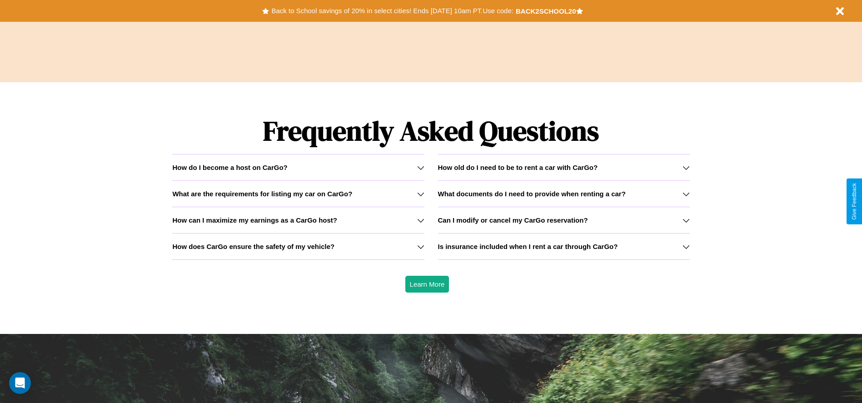
scroll to position [1303, 0]
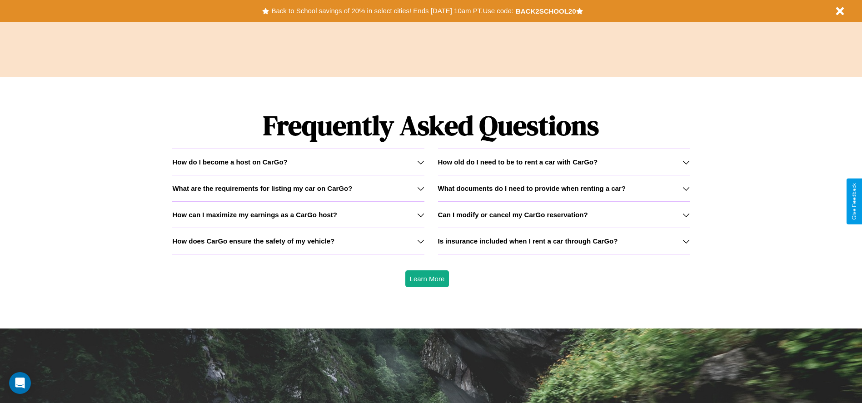
click at [420, 241] on icon at bounding box center [420, 241] width 7 height 7
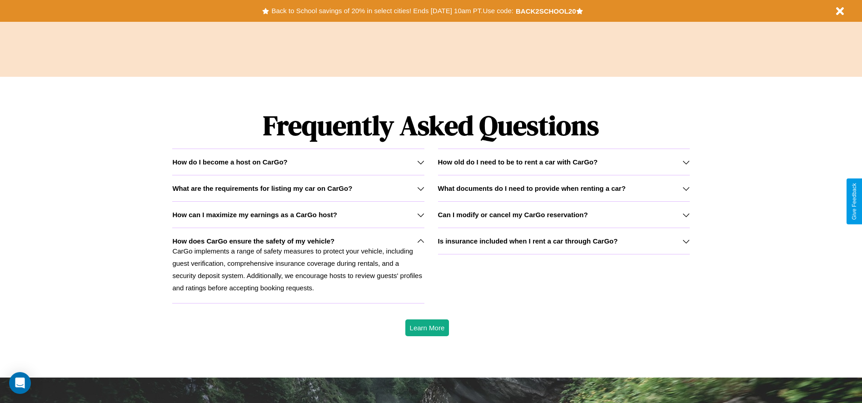
click at [563, 188] on h3 "What documents do I need to provide when renting a car?" at bounding box center [532, 188] width 188 height 8
click at [392, 11] on button "Back to School savings of 20% in select cities! Ends [DATE] 10am PT. Use code:" at bounding box center [392, 11] width 246 height 13
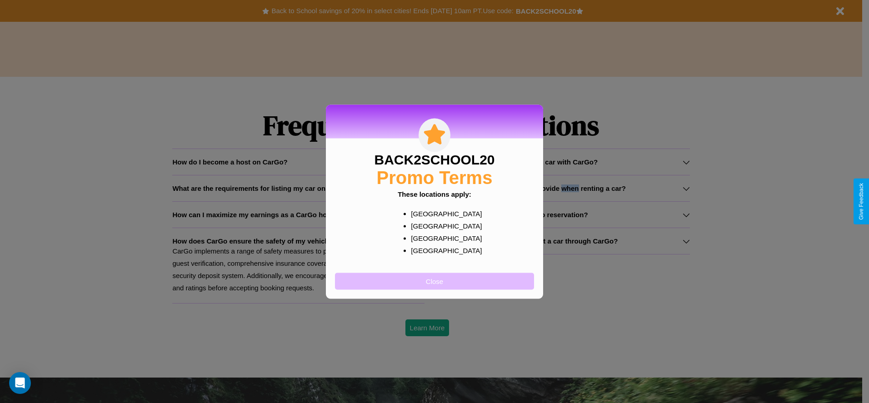
click at [434, 281] on button "Close" at bounding box center [434, 281] width 199 height 17
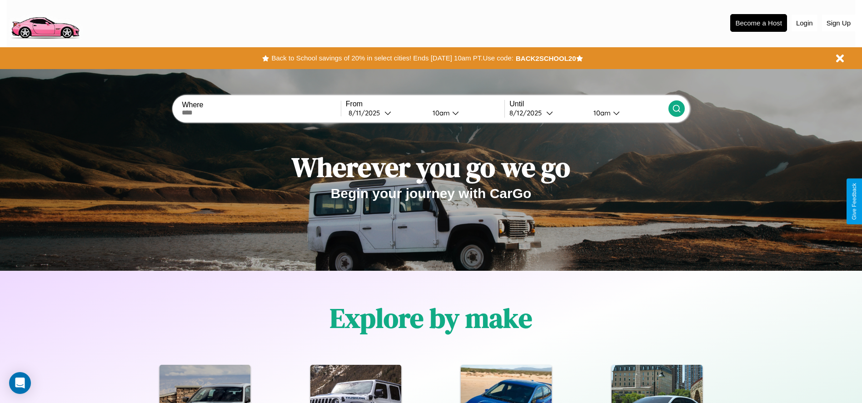
scroll to position [0, 0]
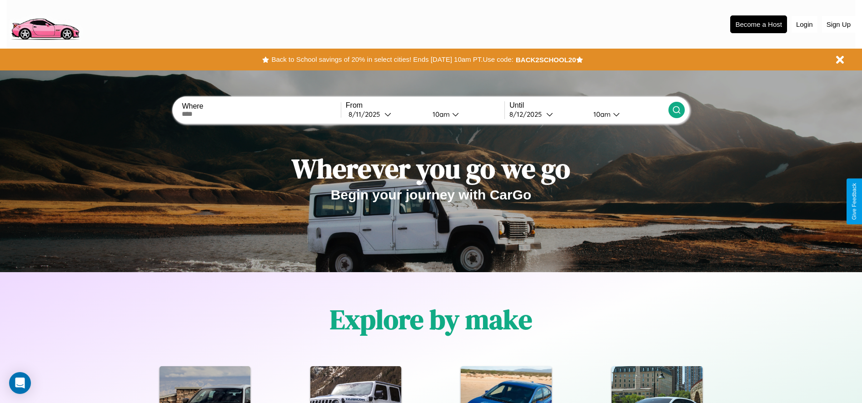
click at [261, 114] on input "text" at bounding box center [261, 113] width 159 height 7
type input "**********"
click at [385, 114] on icon at bounding box center [387, 114] width 7 height 7
select select "*"
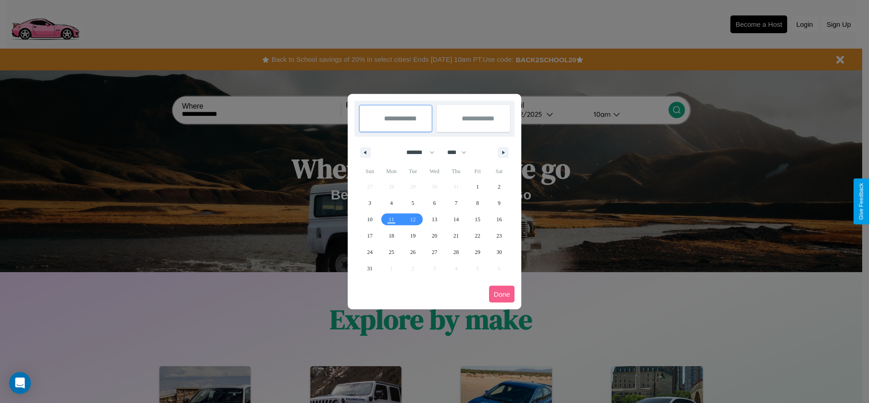
drag, startPoint x: 416, startPoint y: 152, endPoint x: 434, endPoint y: 182, distance: 35.1
click at [416, 152] on select "******* ******** ***** ***** *** **** **** ****** ********* ******* ******** **…" at bounding box center [418, 152] width 39 height 15
click at [461, 152] on select "**** **** **** **** **** **** **** **** **** **** **** **** **** **** **** ****…" at bounding box center [455, 152] width 27 height 15
select select "****"
click at [369, 203] on span "2" at bounding box center [369, 203] width 3 height 16
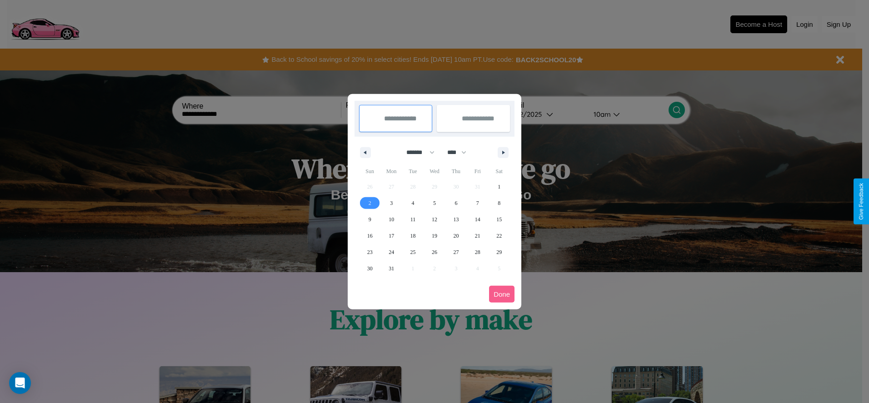
type input "**********"
click at [412, 203] on span "4" at bounding box center [413, 203] width 3 height 16
type input "**********"
click at [502, 294] on button "Done" at bounding box center [501, 294] width 25 height 17
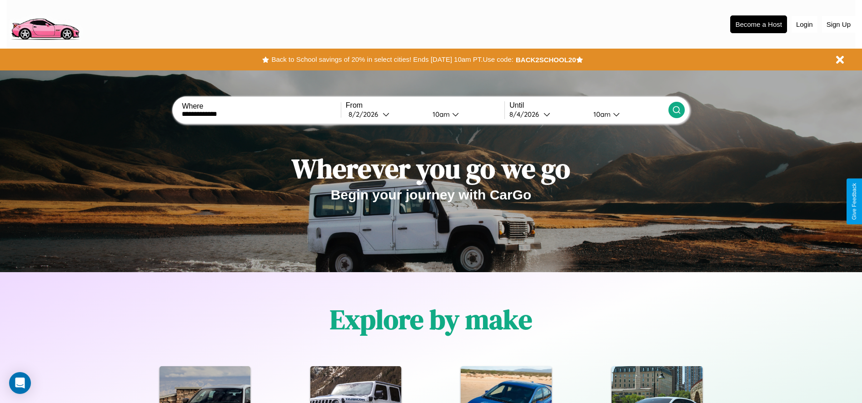
click at [439, 114] on div "10am" at bounding box center [440, 114] width 24 height 9
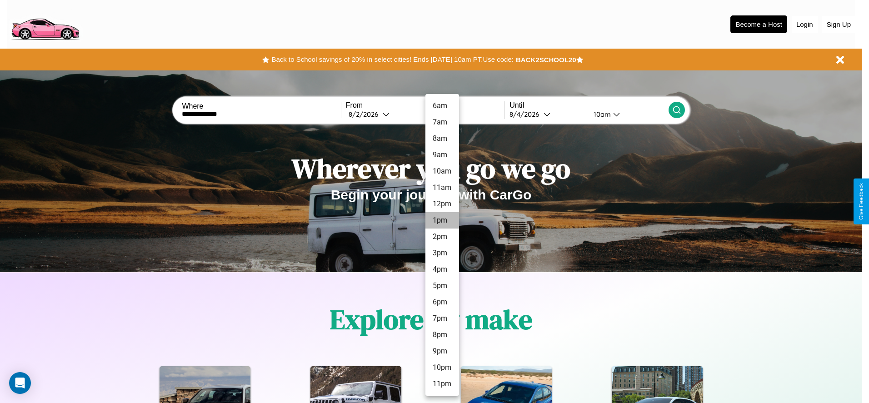
click at [442, 220] on li "1pm" at bounding box center [442, 220] width 34 height 16
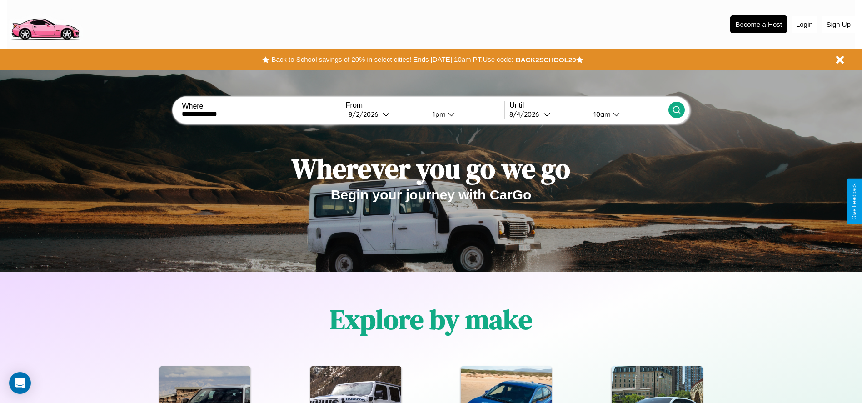
click at [601, 114] on div "10am" at bounding box center [601, 114] width 24 height 9
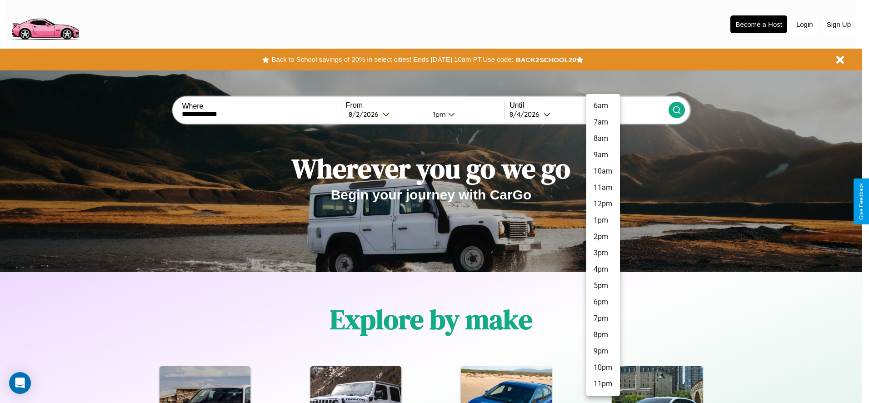
click at [602, 220] on li "1pm" at bounding box center [603, 220] width 34 height 16
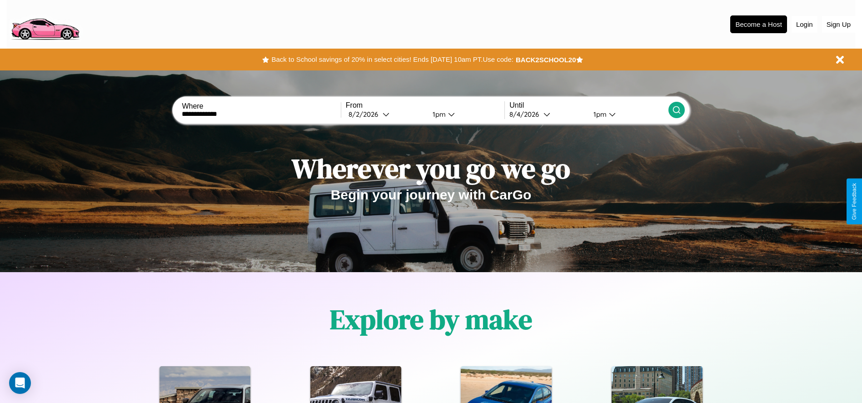
click at [676, 110] on icon at bounding box center [676, 109] width 9 height 9
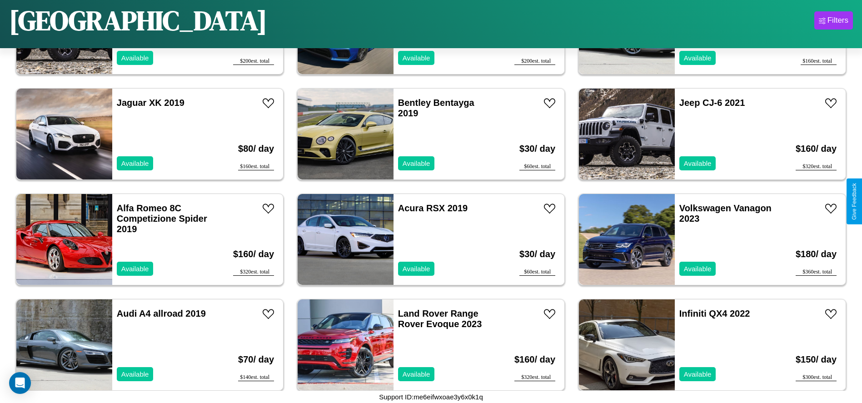
scroll to position [1998, 0]
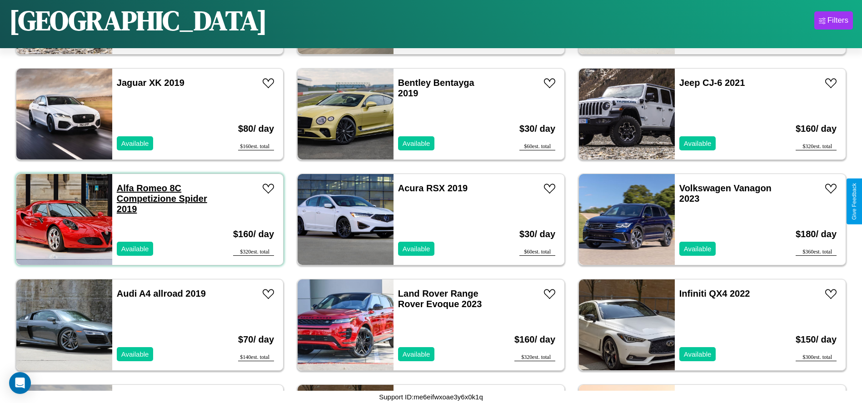
click at [141, 188] on link "Alfa Romeo 8C Competizione Spider 2019" at bounding box center [162, 198] width 90 height 31
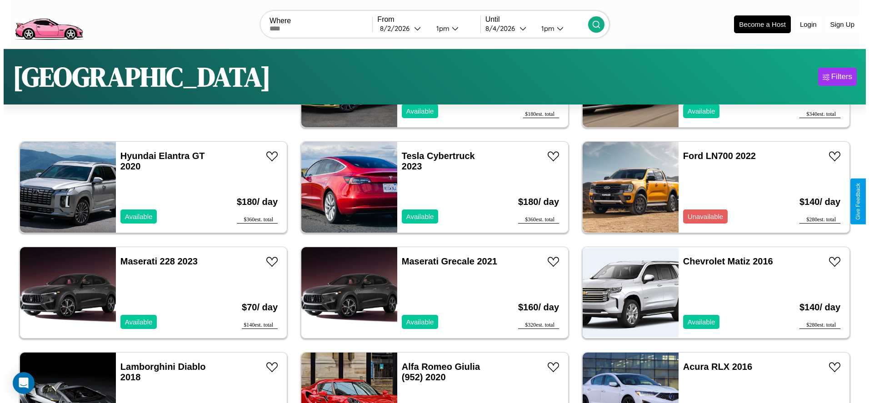
scroll to position [0, 0]
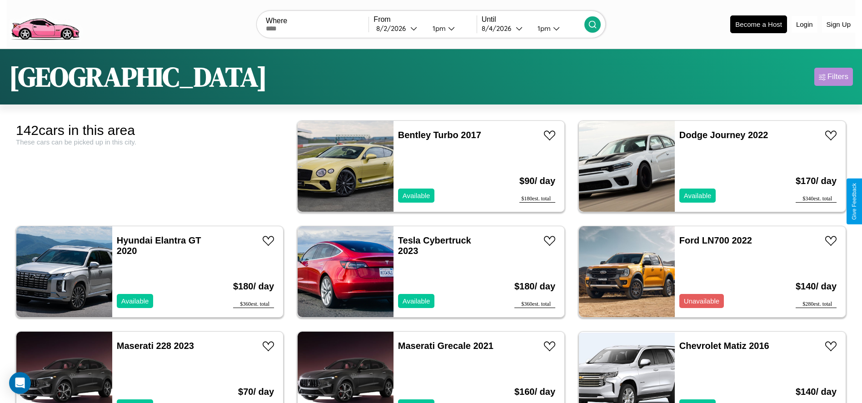
click at [833, 77] on div "Filters" at bounding box center [837, 76] width 21 height 9
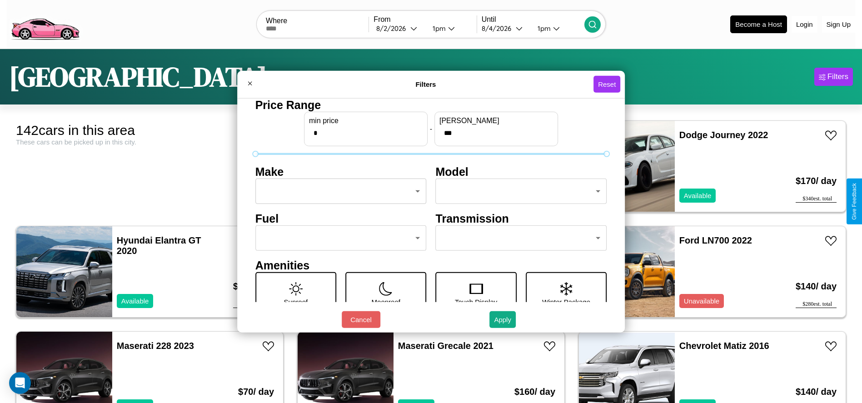
click at [338, 191] on body "CarGo Where From [DATE] 1pm Until [DATE] 1pm Become a Host Login Sign Up [GEOGR…" at bounding box center [431, 229] width 862 height 459
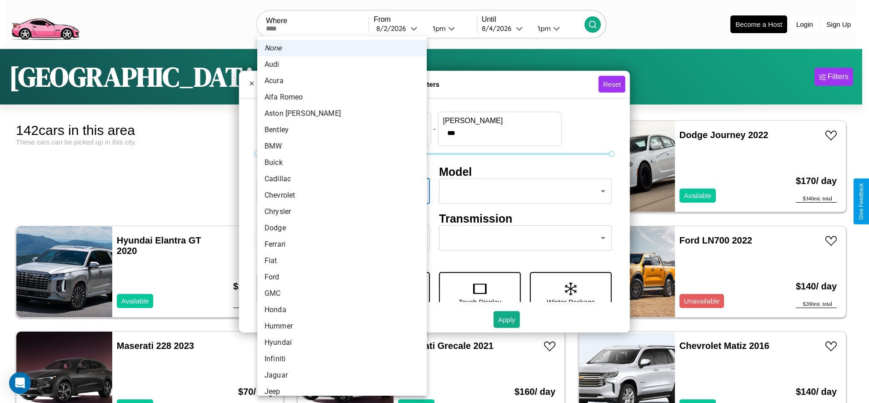
click at [338, 212] on li "Chrysler" at bounding box center [341, 212] width 169 height 16
type input "********"
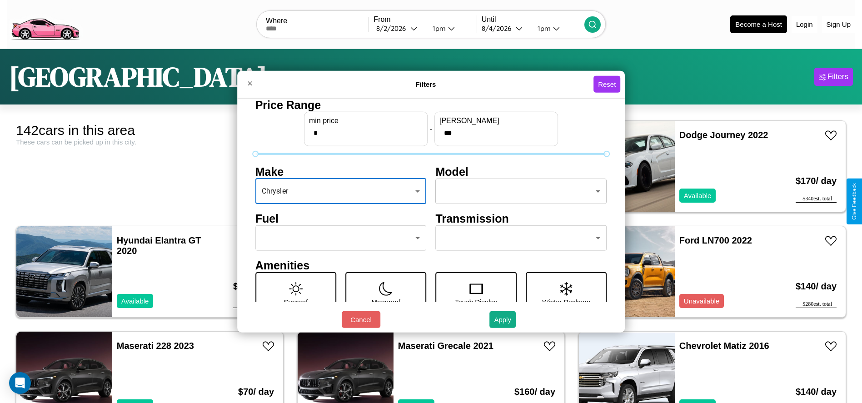
click at [517, 191] on body "CarGo Where From [DATE] 1pm Until [DATE] 1pm Become a Host Login Sign Up [GEOGR…" at bounding box center [431, 229] width 862 height 459
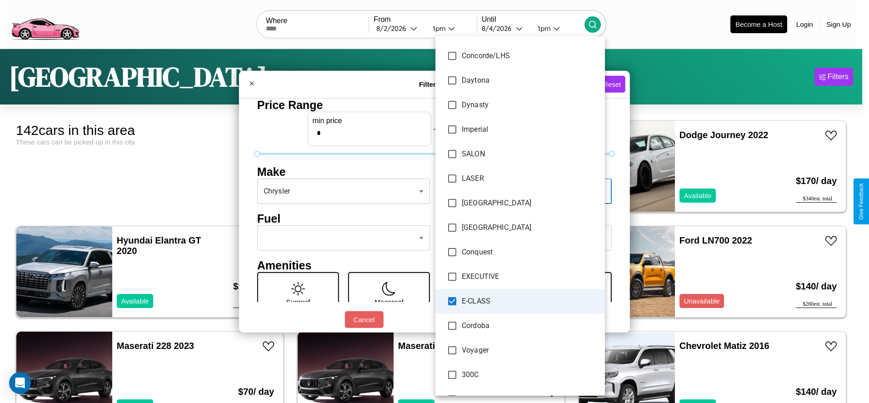
scroll to position [596, 0]
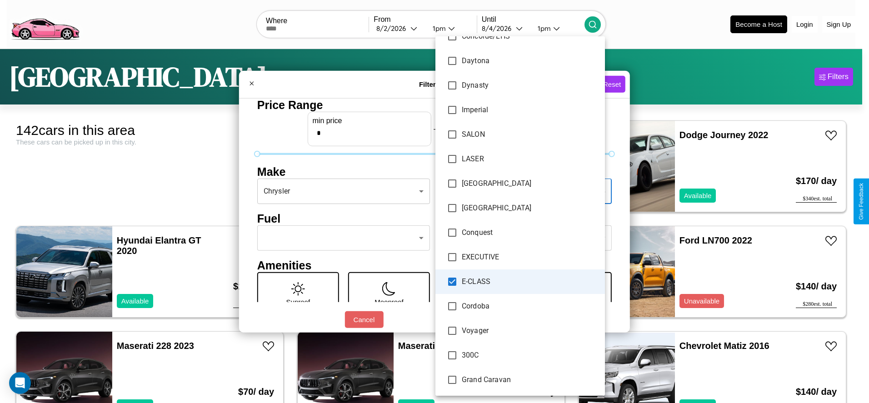
type input "**********"
click at [434, 201] on div at bounding box center [434, 201] width 869 height 403
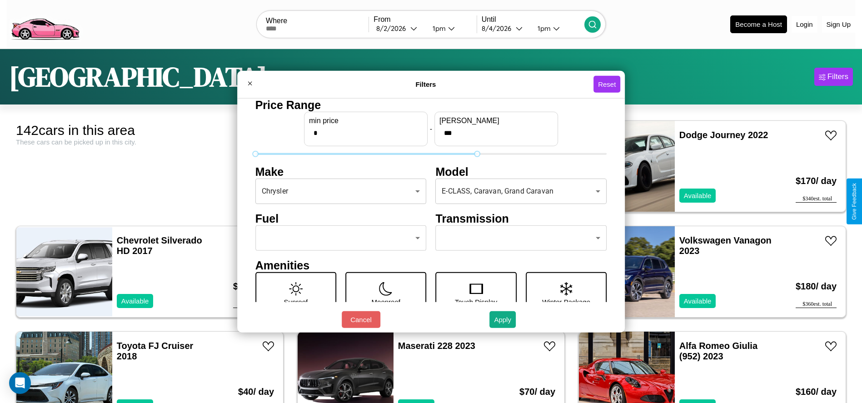
type input "***"
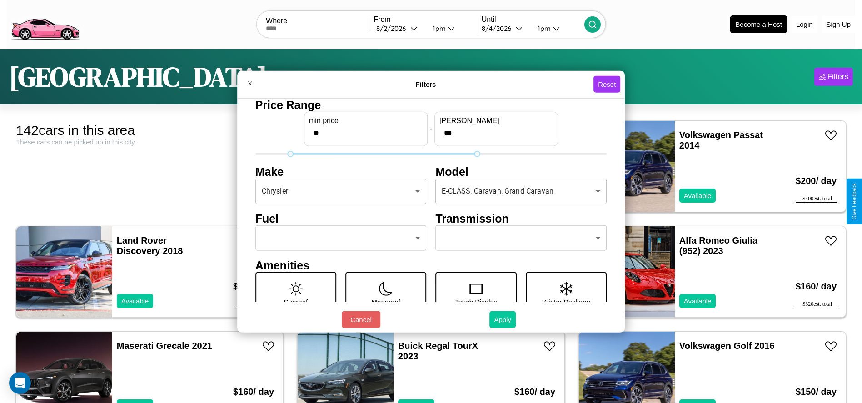
type input "**"
click at [503, 319] on button "Apply" at bounding box center [502, 319] width 26 height 17
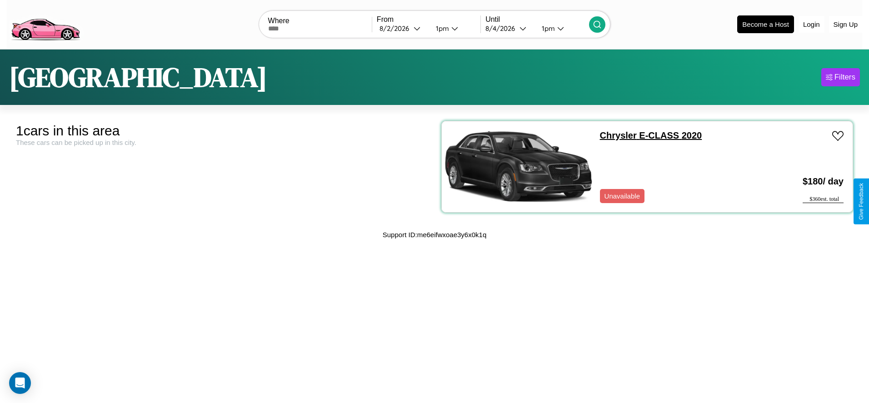
click at [613, 135] on link "Chrysler E-CLASS 2020" at bounding box center [651, 135] width 102 height 10
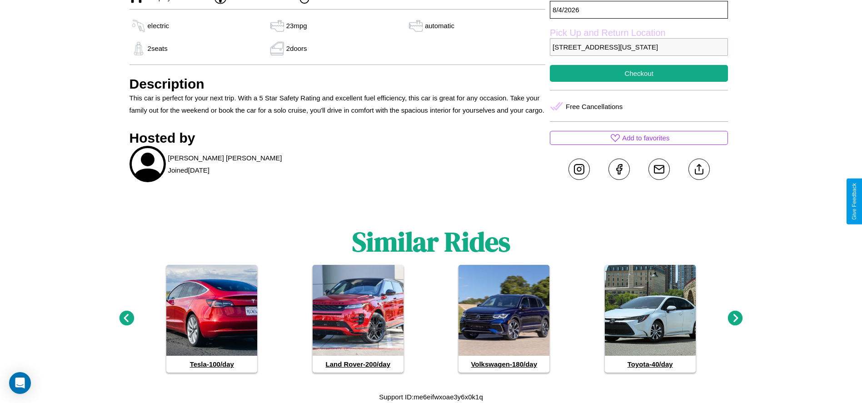
scroll to position [400, 0]
click at [735, 318] on icon at bounding box center [735, 318] width 15 height 15
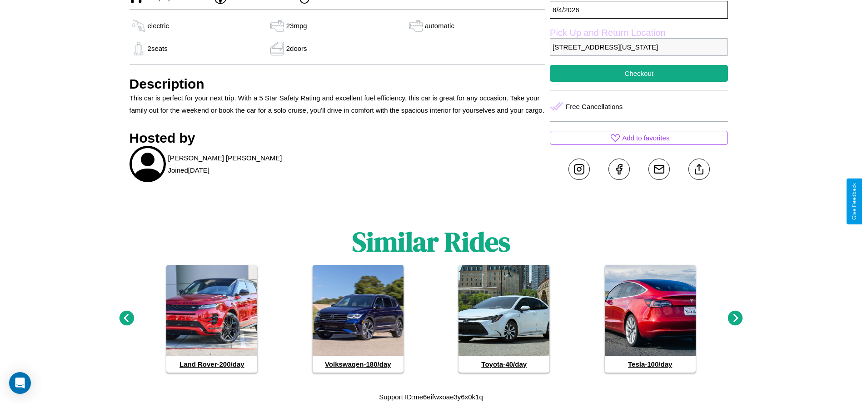
click at [126, 318] on icon at bounding box center [126, 318] width 15 height 15
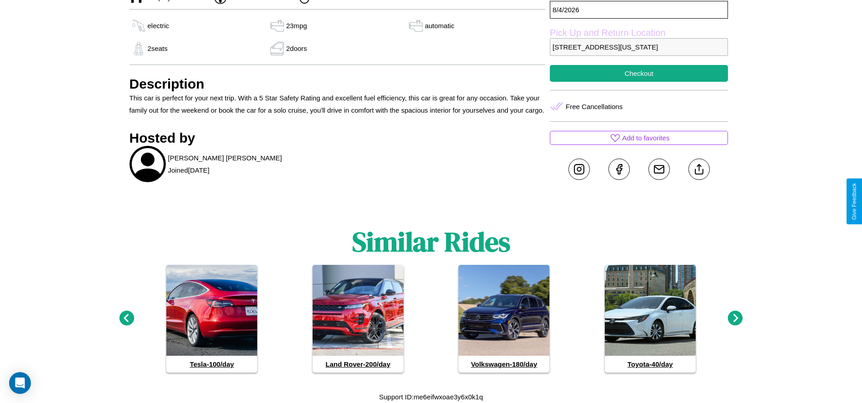
click at [735, 318] on icon at bounding box center [735, 318] width 15 height 15
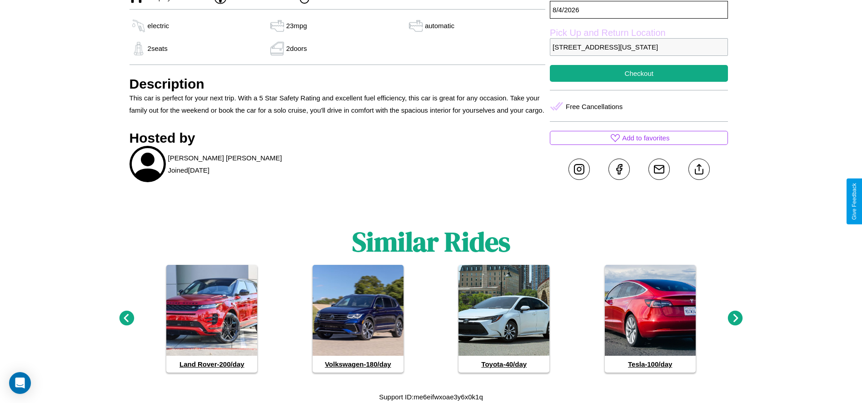
click at [735, 318] on icon at bounding box center [735, 318] width 15 height 15
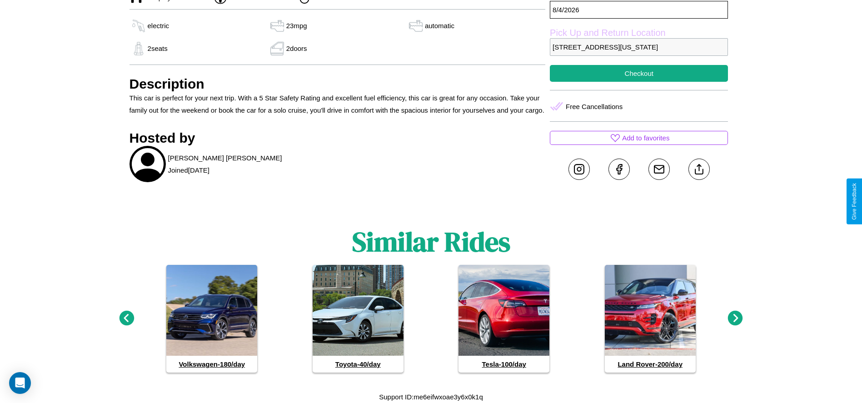
click at [126, 318] on icon at bounding box center [126, 318] width 15 height 15
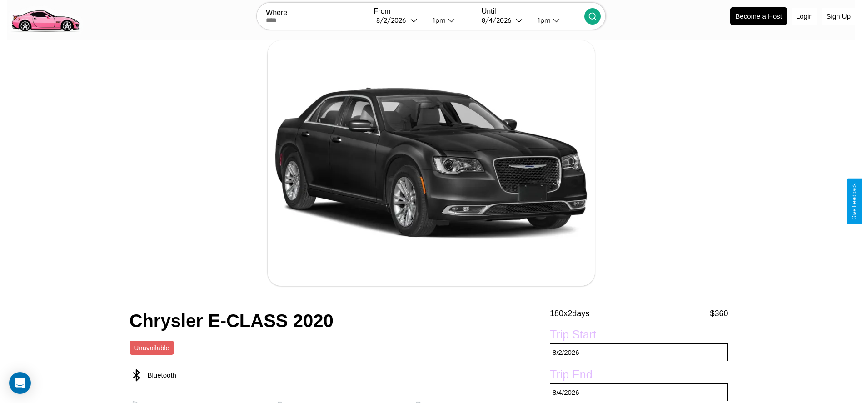
scroll to position [275, 0]
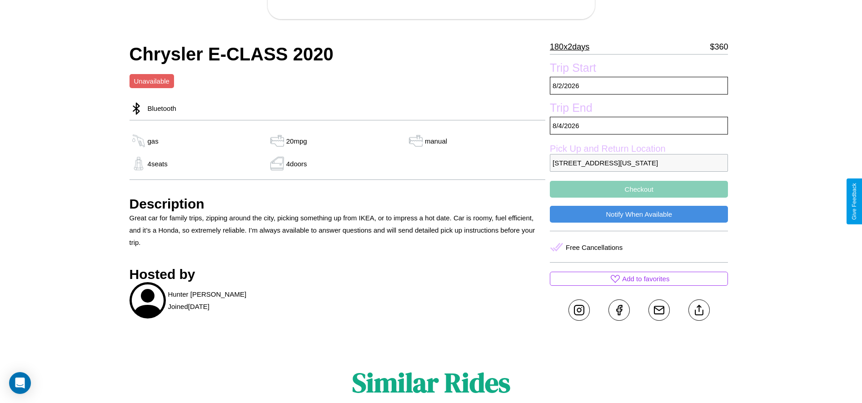
click at [639, 198] on button "Checkout" at bounding box center [639, 189] width 178 height 17
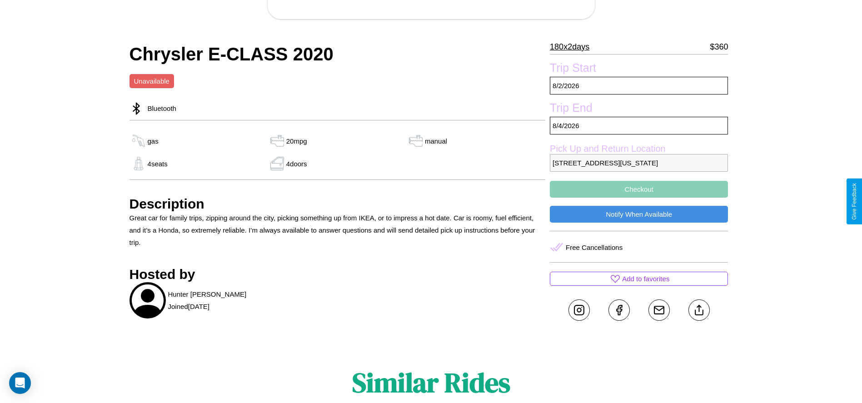
click at [639, 198] on button "Checkout" at bounding box center [639, 189] width 178 height 17
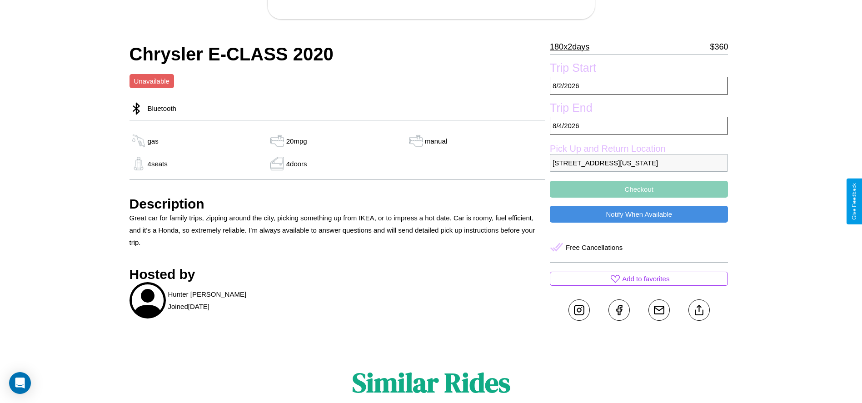
click at [639, 198] on button "Checkout" at bounding box center [639, 189] width 178 height 17
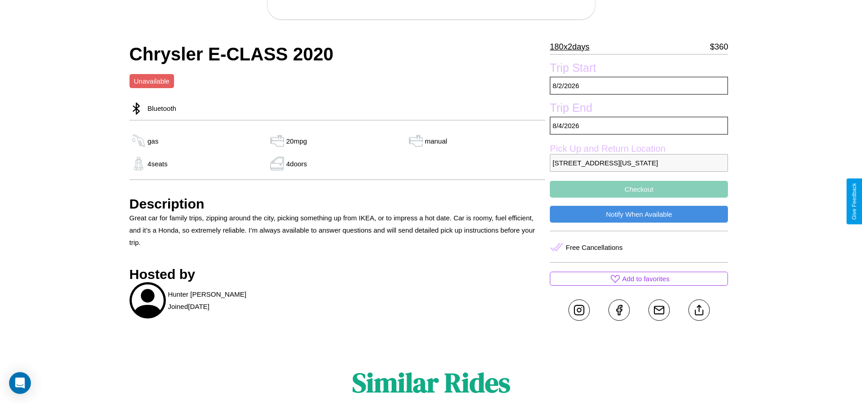
click at [639, 198] on button "Checkout" at bounding box center [639, 189] width 178 height 17
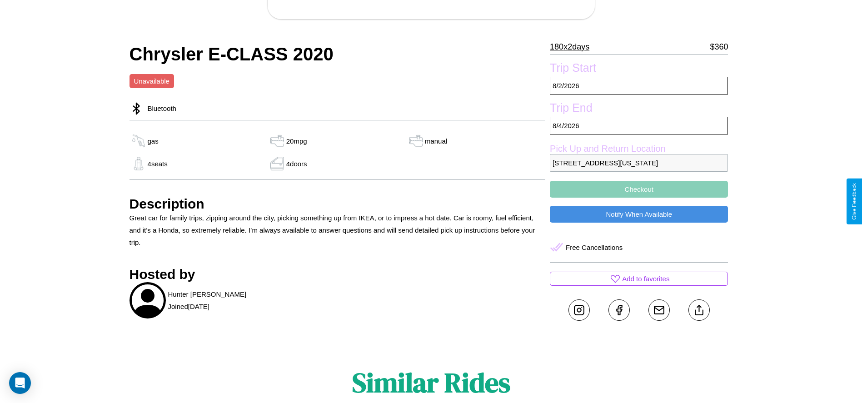
click at [639, 198] on button "Checkout" at bounding box center [639, 189] width 178 height 17
